Goal: Find specific page/section: Find specific page/section

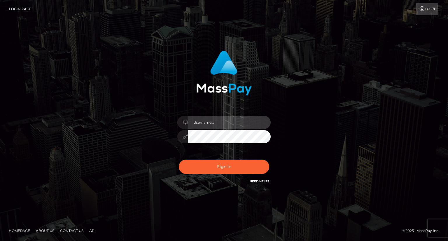
type input "carolina"
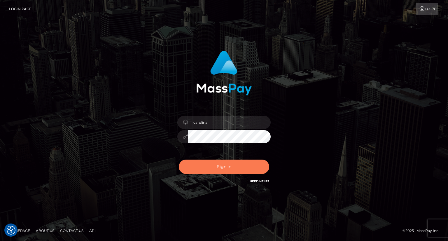
click at [235, 165] on button "Sign in" at bounding box center [224, 167] width 90 height 14
click at [236, 164] on button "Sign in" at bounding box center [224, 167] width 90 height 14
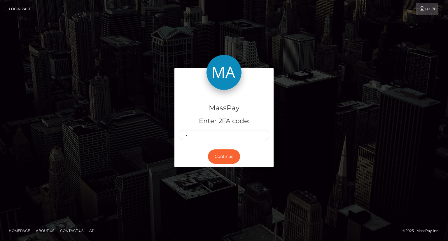
type input "5"
type input "8"
type input "6"
type input "3"
type input "9"
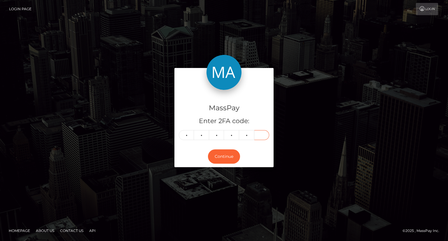
type input "2"
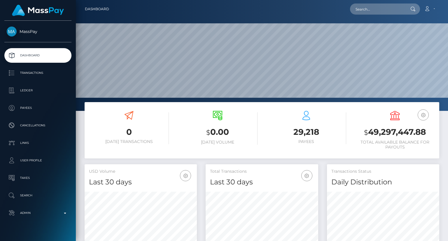
scroll to position [103, 112]
click at [367, 8] on input "text" at bounding box center [377, 9] width 55 height 11
paste input "MSP1e49bf02b815b16"
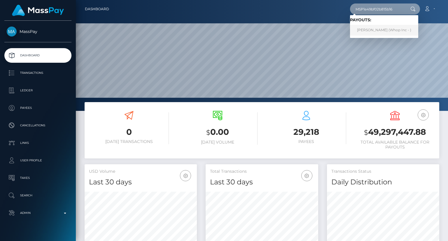
type input "MSP1e49bf02b815b16"
click at [380, 32] on link "MUHAMMAD HASNAIN (Whop Inc - )" at bounding box center [384, 30] width 68 height 11
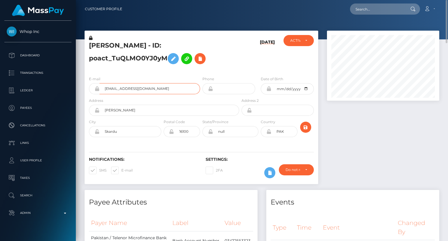
click at [137, 89] on input "[EMAIL_ADDRESS][DOMAIN_NAME]" at bounding box center [150, 88] width 101 height 11
click at [137, 89] on input "shandymariane@gmail.com" at bounding box center [150, 88] width 101 height 11
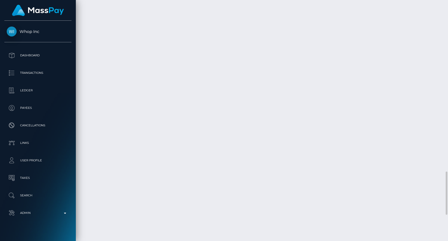
scroll to position [1102, 0]
drag, startPoint x: 333, startPoint y: 161, endPoint x: 327, endPoint y: 156, distance: 8.2
copy td "$25.70 USD"
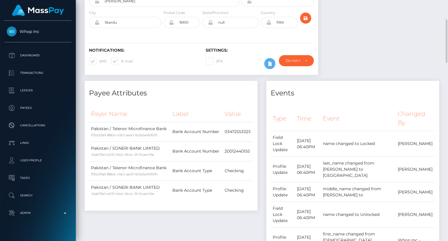
scroll to position [0, 0]
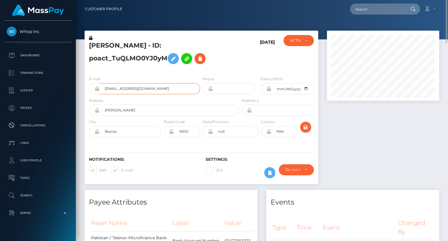
click at [118, 90] on input "shandymariane@gmail.com" at bounding box center [150, 88] width 101 height 11
click at [371, 10] on input "text" at bounding box center [377, 9] width 55 height 11
paste input "MSP5c221c3ae0ef95c"
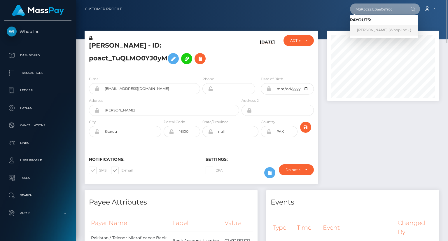
type input "MSP5c221c3ae0ef95c"
click at [365, 29] on link "MUHAMMAD HASNAIN (Whop Inc - )" at bounding box center [384, 30] width 68 height 11
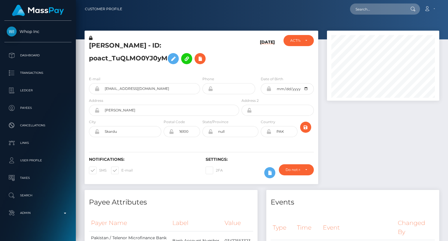
scroll to position [70, 112]
click at [364, 8] on input "text" at bounding box center [377, 9] width 55 height 11
paste input "MSP5c221c3ae0ef95c"
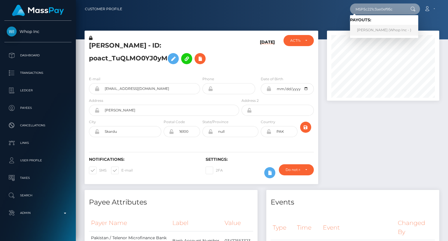
type input "MSP5c221c3ae0ef95c"
click at [384, 27] on link "MUHAMMAD HASNAIN (Whop Inc - )" at bounding box center [384, 30] width 68 height 11
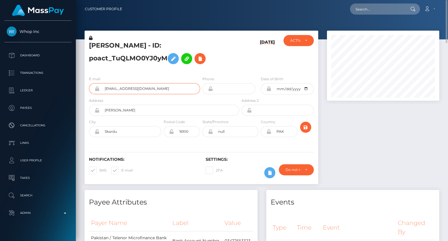
click at [143, 90] on input "shandymariane@gmail.com" at bounding box center [150, 88] width 101 height 11
click at [142, 90] on input "shandymariane@gmail.com" at bounding box center [150, 88] width 101 height 11
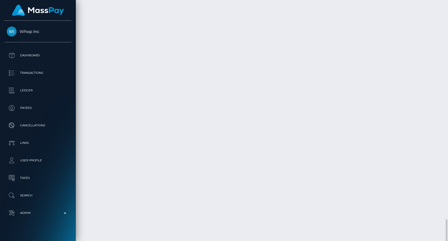
scroll to position [1102, 0]
drag, startPoint x: 347, startPoint y: 135, endPoint x: 327, endPoint y: 133, distance: 19.6
copy td "$70.19 USD"
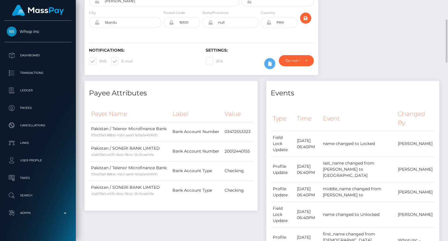
scroll to position [0, 0]
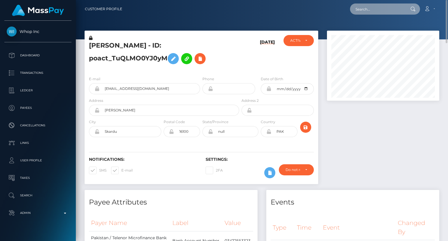
click at [377, 9] on input "text" at bounding box center [377, 9] width 55 height 11
paste input "MSPa602b512f67b22b"
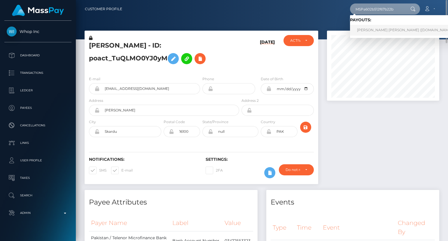
type input "MSPa602b512f67b22b"
click at [386, 30] on link "BRANDON SMITH PINTO CASTILLO (Unlockt.me - )" at bounding box center [407, 30] width 114 height 11
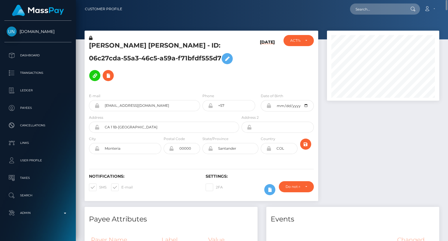
click at [114, 46] on h5 "BRANDON SMITH PINTO CASTILLO - ID: 06c27cda-55a3-46c5-a59a-f71bfdf555d7" at bounding box center [162, 62] width 147 height 43
copy h5 "BRANDON SMITH PINTO CASTILLO - ID: 06c27cda-55a3-46c5-a59a-f71bfdf555d7"
click at [375, 8] on input "text" at bounding box center [377, 9] width 55 height 11
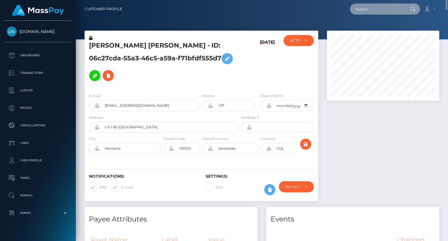
paste input "MSPf59aa8c5adb46c6"
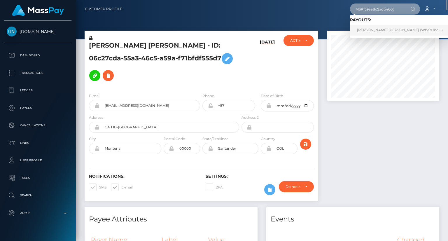
type input "MSPf59aa8c5adb46c6"
click at [396, 31] on link "JESUS DAVID RIPOLL PINEDA (Whop Inc - )" at bounding box center [400, 30] width 100 height 11
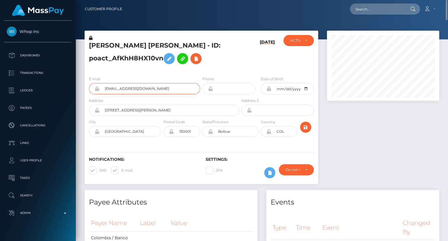
click at [132, 88] on input "jesuusripoll35+71e3cdba7c@gmail.com" at bounding box center [150, 88] width 101 height 11
drag, startPoint x: 87, startPoint y: 44, endPoint x: 109, endPoint y: 45, distance: 22.2
click at [109, 45] on div "JESUS DAVID RIPOLL PINEDA - ID: poact_AfKhH8HX10vn" at bounding box center [163, 53] width 156 height 36
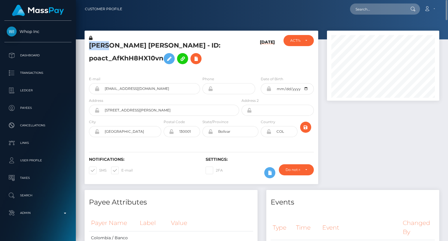
copy h5 "JESUS"
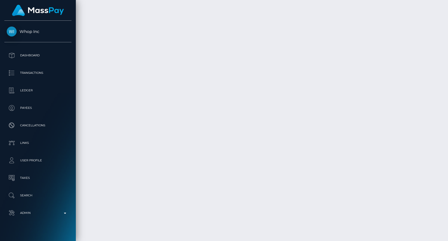
scroll to position [2540, 0]
drag, startPoint x: 322, startPoint y: 138, endPoint x: 315, endPoint y: 130, distance: 10.3
copy td "$598.60 USD"
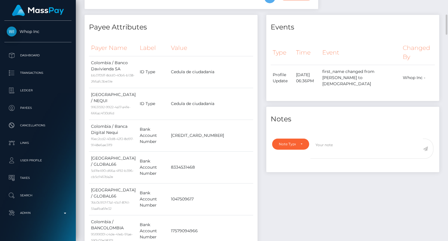
scroll to position [0, 0]
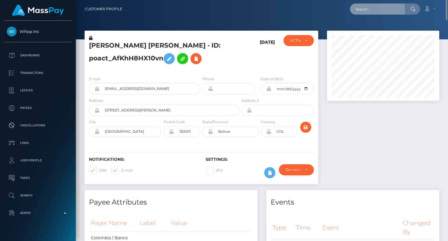
click at [378, 11] on input "text" at bounding box center [377, 9] width 55 height 11
paste input "MSPdb6ad85235162cb"
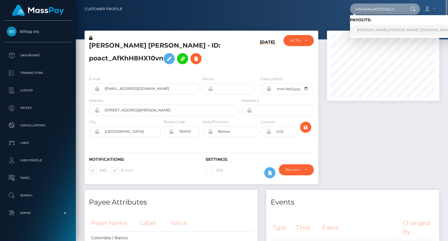
type input "MSPdb6ad85235162cb"
click at [377, 31] on link "DAGNE MICHELLE ARANGO BEDOYA (Unlockt.me - )" at bounding box center [407, 30] width 114 height 11
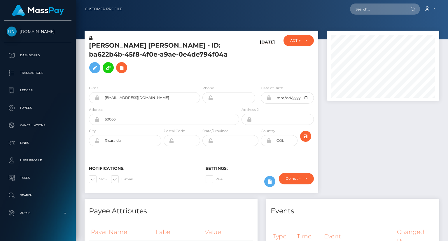
scroll to position [70, 112]
click at [153, 46] on h5 "[PERSON_NAME] [PERSON_NAME] - ID: ba622b4b-45f8-4f0e-a9ae-0e4de794f04a" at bounding box center [162, 58] width 147 height 35
click at [153, 46] on h5 "DAGNE MICHELLE ARANGO BEDOYA - ID: ba622b4b-45f8-4f0e-a9ae-0e4de794f04a" at bounding box center [162, 58] width 147 height 35
copy h5 "DAGNE MICHELLE ARANGO BEDOYA - ID: ba622b4b-45f8-4f0e-a9ae-0e4de794f04a"
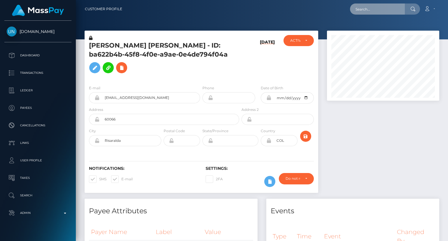
click at [370, 11] on input "text" at bounding box center [377, 9] width 55 height 11
paste input "MSPd421c4655eb2ddd"
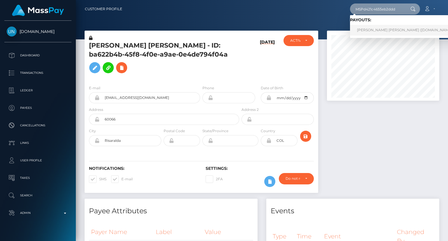
type input "MSPd421c4655eb2ddd"
click at [374, 32] on link "ANGIE KATERINE AGUDELO TOBON (Unlockt.me - )" at bounding box center [407, 30] width 114 height 11
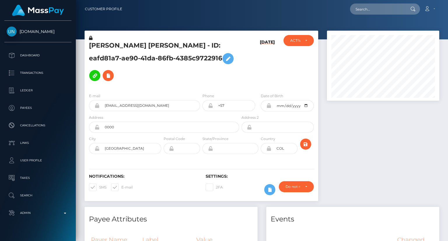
scroll to position [70, 112]
click at [182, 45] on h5 "ANGIE KATERINE AGUDELO TOBON - ID: eafd81a7-ae90-41da-86fb-4385c9722916" at bounding box center [162, 62] width 147 height 43
copy h5 "ANGIE KATERINE AGUDELO TOBON - ID: eafd81a7-ae90-41da-86fb-4385c9722916"
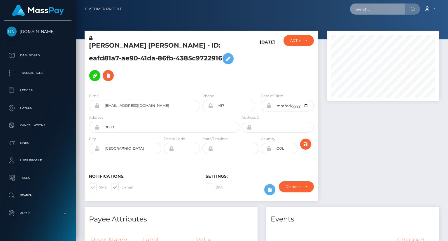
click at [379, 7] on input "text" at bounding box center [377, 9] width 55 height 11
paste input "MSPe5f40a498ddce30"
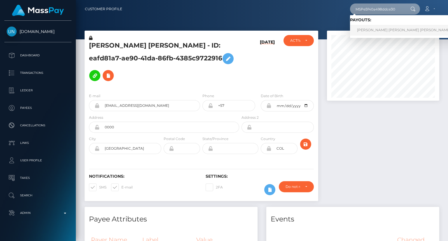
type input "MSPe5f40a498ddce30"
click at [387, 29] on link "IAN VALENTINA MONTENEGRO HERNANDEZ (Whop Inc - )" at bounding box center [415, 30] width 131 height 11
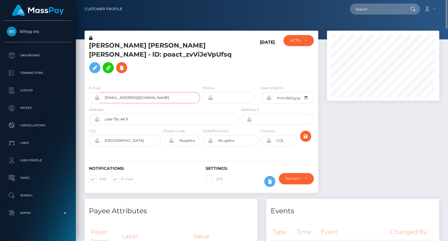
click at [134, 103] on input "[EMAIL_ADDRESS][DOMAIN_NAME]" at bounding box center [150, 97] width 101 height 11
drag, startPoint x: 89, startPoint y: 44, endPoint x: 100, endPoint y: 45, distance: 10.8
click at [100, 45] on h5 "[PERSON_NAME] [PERSON_NAME] [PERSON_NAME] - ID: poact_zvViJeVpUfsq" at bounding box center [162, 58] width 147 height 35
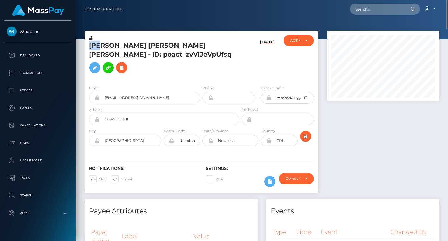
copy h5 "[PERSON_NAME]"
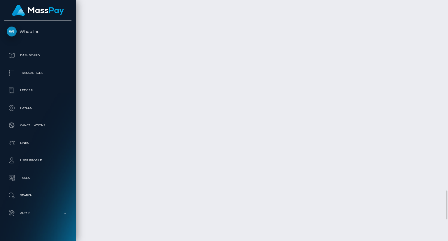
scroll to position [1722, 0]
drag, startPoint x: 340, startPoint y: 189, endPoint x: 320, endPoint y: 189, distance: 19.6
copy td "$12.31 USD"
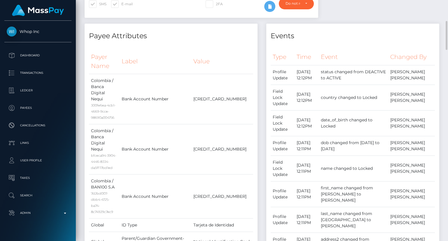
scroll to position [0, 0]
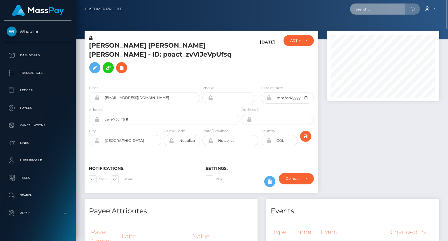
click at [380, 7] on input "text" at bounding box center [377, 9] width 55 height 11
paste input "MSP81cb7c512531bcf"
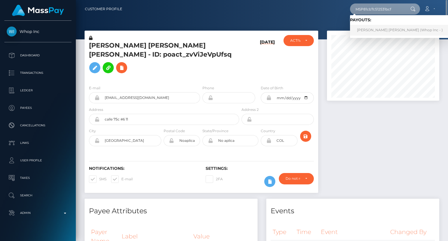
type input "MSP81cb7c512531bcf"
click at [373, 29] on link "[PERSON_NAME] [PERSON_NAME] (Whop Inc - )" at bounding box center [400, 30] width 100 height 11
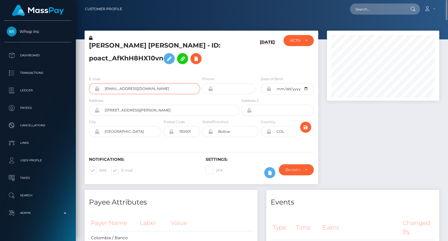
click at [128, 83] on input "jesuusripoll35+71e3cdba7c@gmail.com" at bounding box center [150, 88] width 101 height 11
click at [130, 87] on input "jesuusripoll35+71e3cdba7c@gmail.com" at bounding box center [150, 88] width 101 height 11
click at [131, 87] on input "jesuusripoll35+71e3cdba7c@gmail.com" at bounding box center [150, 88] width 101 height 11
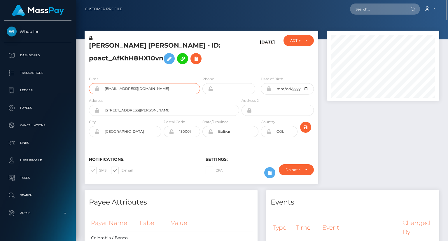
click at [131, 87] on input "jesuusripoll35+71e3cdba7c@gmail.com" at bounding box center [150, 88] width 101 height 11
drag, startPoint x: 89, startPoint y: 45, endPoint x: 109, endPoint y: 44, distance: 19.9
click at [109, 44] on h5 "JESUS DAVID RIPOLL PINEDA - ID: poact_AfKhH8HX10vn" at bounding box center [162, 54] width 147 height 26
copy h5 "JESUS"
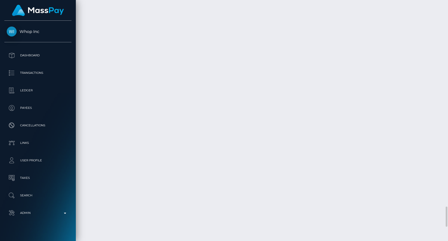
scroll to position [70, 112]
copy td "$598.60 USD"
drag, startPoint x: 321, startPoint y: 199, endPoint x: 315, endPoint y: 193, distance: 8.9
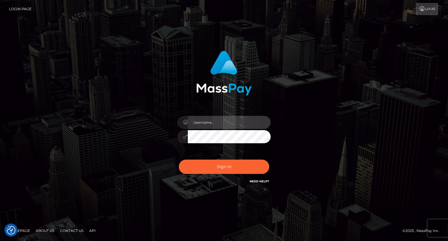
type input "carolina"
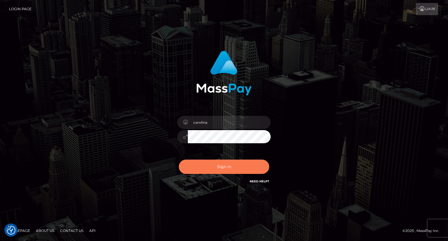
drag, startPoint x: 242, startPoint y: 171, endPoint x: 265, endPoint y: 159, distance: 26.1
click at [242, 171] on button "Sign in" at bounding box center [224, 167] width 90 height 14
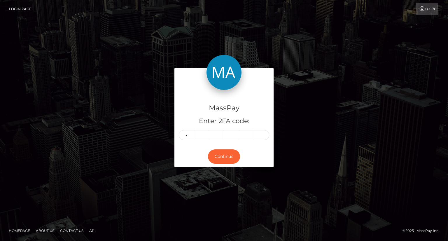
type input "5"
type input "8"
type input "6"
type input "7"
type input "0"
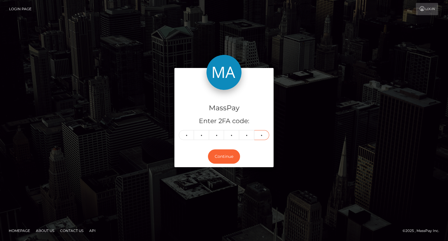
type input "7"
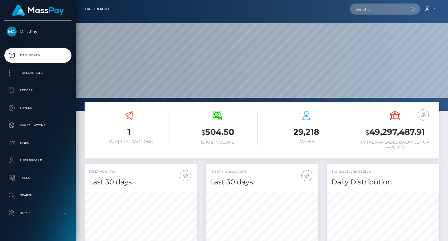
scroll to position [103, 112]
click at [385, 12] on input "text" at bounding box center [377, 9] width 55 height 11
paste input "MSP4da11d1cb4bba8f"
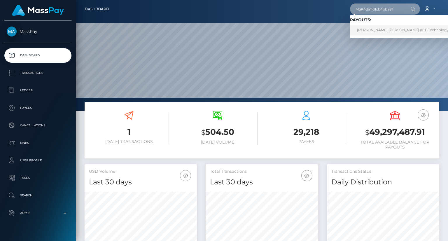
type input "MSP4da11d1cb4bba8f"
click at [382, 31] on link "Lizzeth Dayan Espejo Guzman (ICF Technology, Inc. - )" at bounding box center [409, 30] width 118 height 11
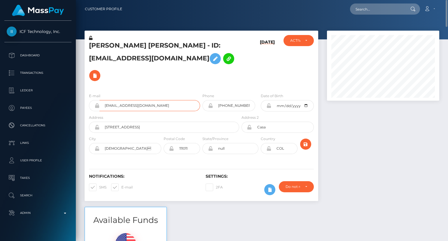
click at [124, 100] on input "[EMAIL_ADDRESS][DOMAIN_NAME]" at bounding box center [150, 105] width 101 height 11
click at [124, 100] on input "lizzethespejo@gmail.com" at bounding box center [150, 105] width 101 height 11
drag, startPoint x: 89, startPoint y: 43, endPoint x: 112, endPoint y: 43, distance: 23.1
click at [112, 43] on div "Lizzeth Dayan Espejo Guzman - ID: lizzethespejo@gmail.com" at bounding box center [163, 61] width 156 height 53
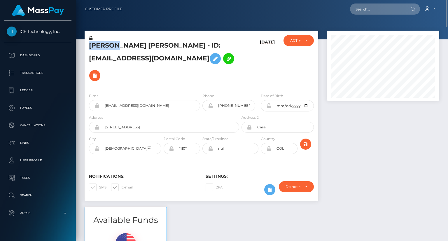
copy h5 "Lizzeth"
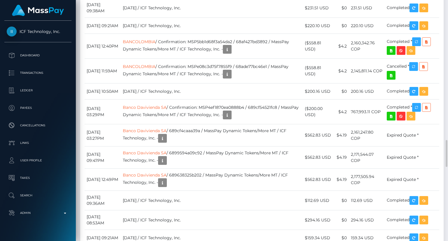
scroll to position [1139, 0]
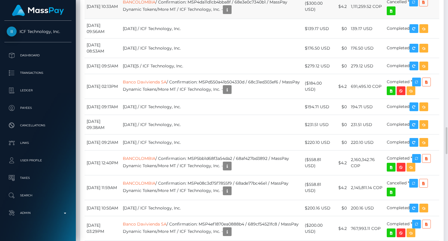
drag, startPoint x: 316, startPoint y: 76, endPoint x: 310, endPoint y: 72, distance: 7.5
click at [310, 19] on td "($300.00 USD)" at bounding box center [319, 6] width 32 height 25
copy td "$300.00 USD"
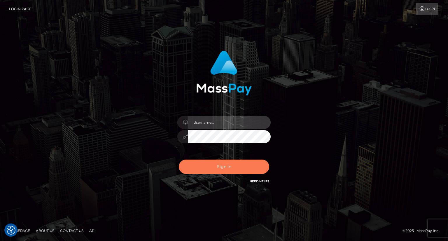
type input "carolina"
click at [237, 170] on button "Sign in" at bounding box center [224, 167] width 90 height 14
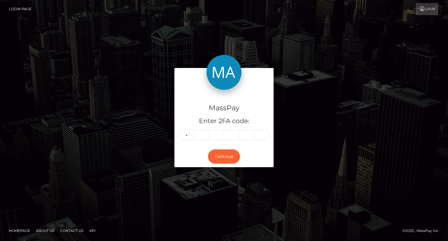
type input "9"
type input "3"
type input "9"
type input "7"
type input "5"
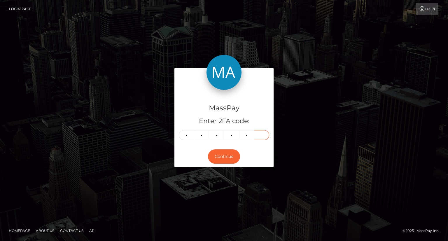
type input "4"
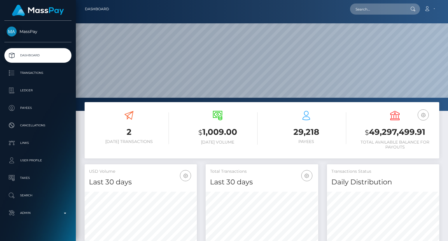
scroll to position [111, 372]
drag, startPoint x: 376, startPoint y: 17, endPoint x: 377, endPoint y: 10, distance: 7.1
click at [377, 15] on nav "Dashboard Loading... Loading... Account Edit Profile" at bounding box center [262, 9] width 372 height 18
click at [377, 9] on input "text" at bounding box center [377, 9] width 55 height 11
paste input "MSP5e5aa18d74b13f2"
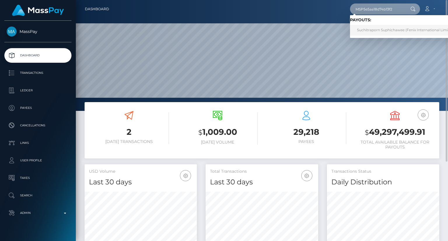
type input "MSP5e5aa18d74b13f2"
click at [377, 32] on link "Suchitraporn Suphichawee (Fenix International Limited - )" at bounding box center [407, 30] width 115 height 11
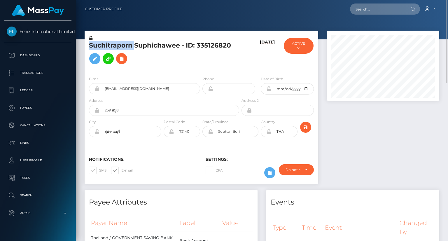
drag, startPoint x: 88, startPoint y: 46, endPoint x: 134, endPoint y: 45, distance: 46.1
click at [134, 45] on div "Suchitraporn Suphichawee - ID: 335126820" at bounding box center [163, 53] width 156 height 36
copy h5 "Suchitraporn"
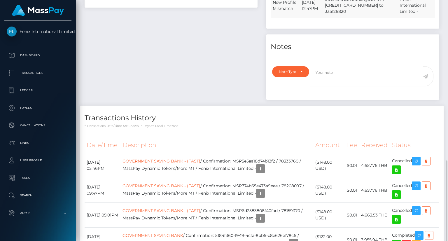
scroll to position [456, 0]
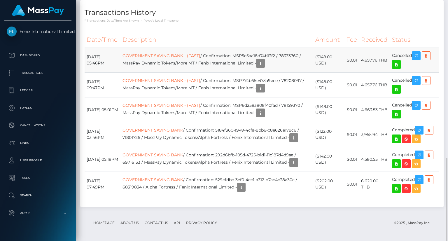
drag, startPoint x: 319, startPoint y: 56, endPoint x: 325, endPoint y: 63, distance: 9.3
click at [325, 63] on td "($148.00 USD)" at bounding box center [329, 60] width 31 height 25
copy td "$148.00 USD"
